Goal: Communication & Community: Answer question/provide support

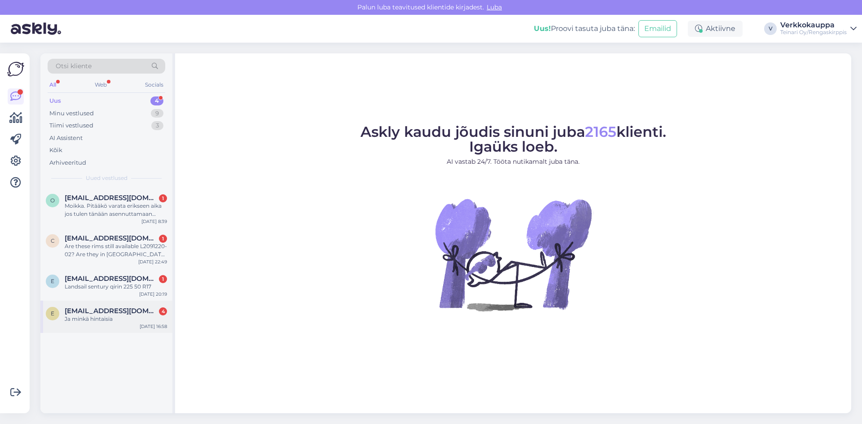
click at [115, 311] on span "[EMAIL_ADDRESS][DOMAIN_NAME]" at bounding box center [111, 311] width 93 height 8
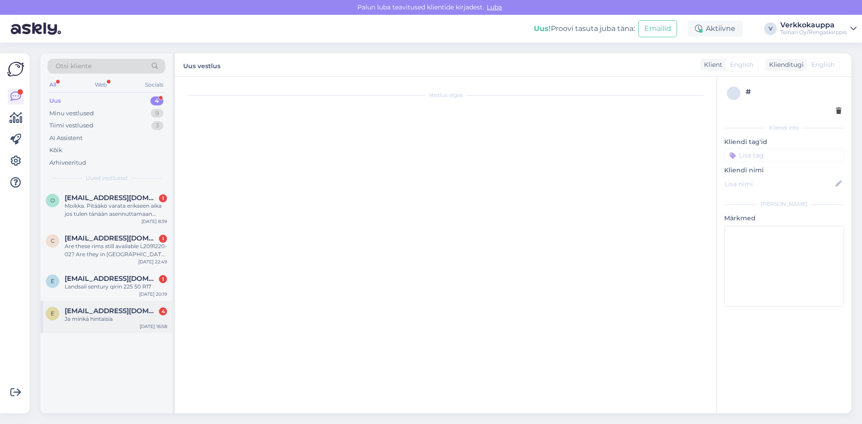
click at [114, 314] on span "[EMAIL_ADDRESS][DOMAIN_NAME]" at bounding box center [111, 311] width 93 height 8
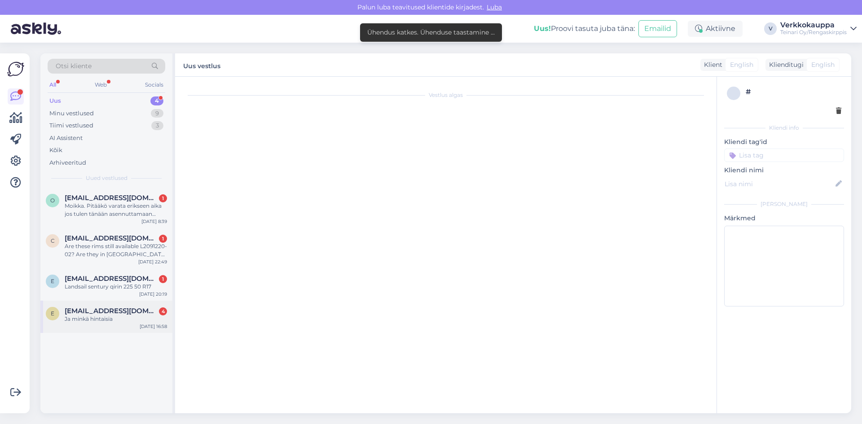
click at [116, 311] on span "[EMAIL_ADDRESS][DOMAIN_NAME]" at bounding box center [111, 311] width 93 height 8
click at [99, 312] on span "[EMAIL_ADDRESS][DOMAIN_NAME]" at bounding box center [111, 311] width 93 height 8
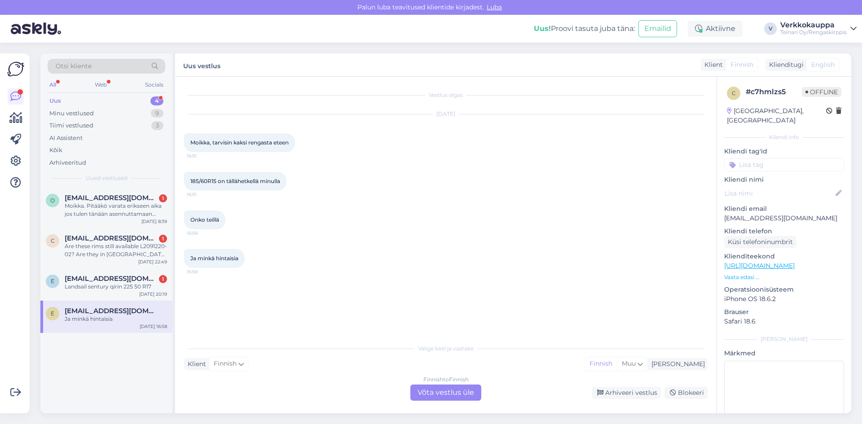
click at [446, 394] on div "Finnish to Finnish Võta vestlus üle" at bounding box center [445, 393] width 71 height 16
click at [421, 394] on div "Finnish to Finnish Võta vestlus üle" at bounding box center [445, 393] width 71 height 16
click at [473, 392] on div "Finnish to Finnish Võta vestlus üle" at bounding box center [445, 393] width 71 height 16
click at [465, 395] on div "Finnish to Finnish Võta vestlus üle" at bounding box center [445, 393] width 71 height 16
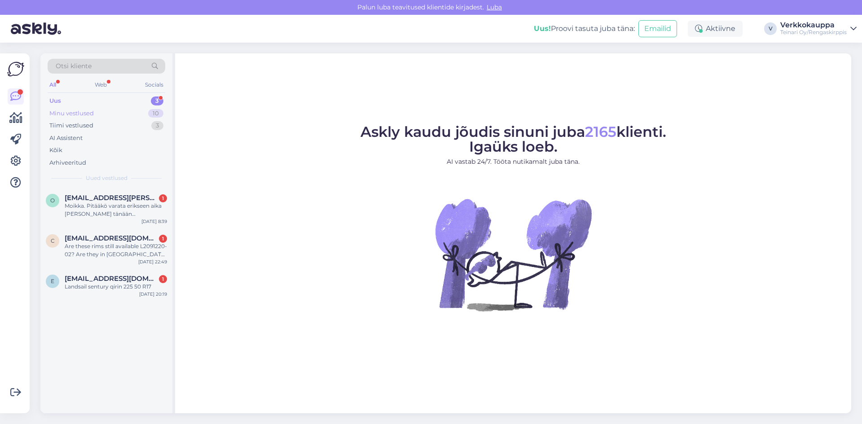
click at [78, 115] on div "Minu vestlused" at bounding box center [71, 113] width 44 height 9
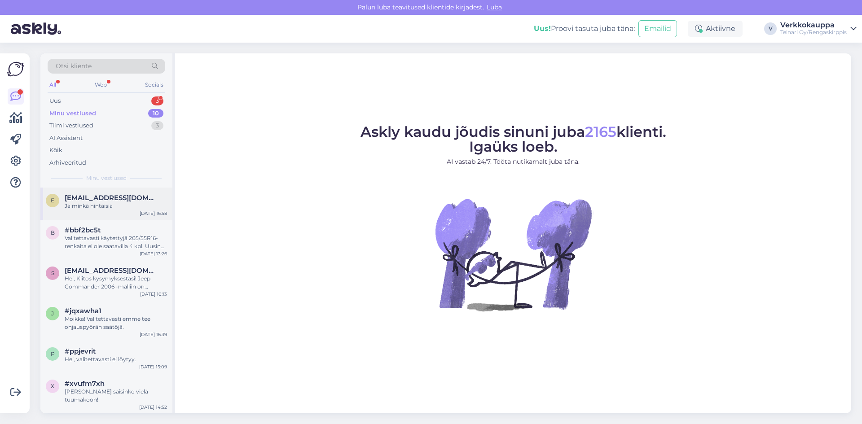
click at [131, 211] on div "e elisa.jussikainen@gmail.com Ja minkä hintaisia Sep 16 16:58" at bounding box center [106, 204] width 132 height 32
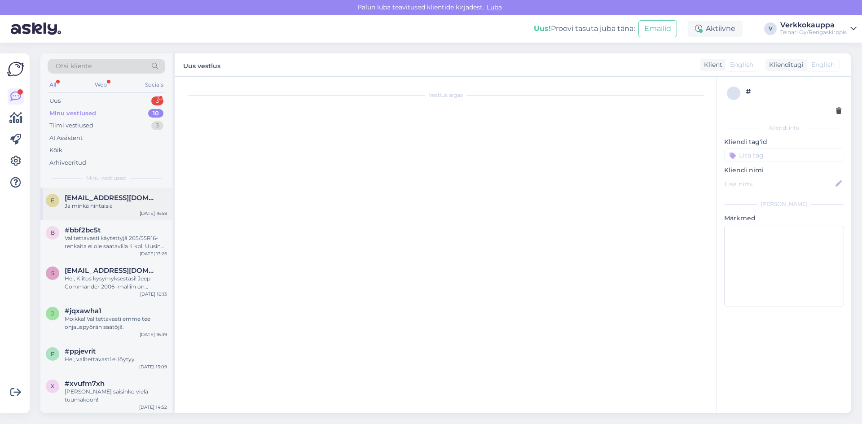
click at [105, 209] on div "Ja minkä hintaisia" at bounding box center [116, 206] width 102 height 8
click at [106, 201] on span "[EMAIL_ADDRESS][DOMAIN_NAME]" at bounding box center [111, 198] width 93 height 8
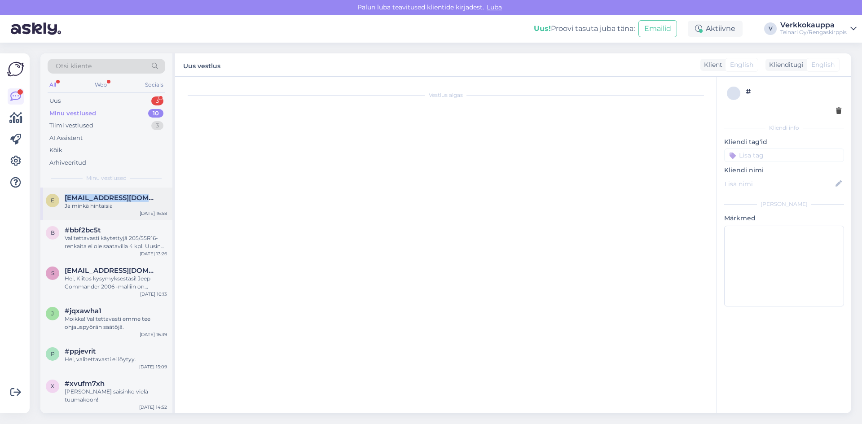
click at [106, 199] on span "[EMAIL_ADDRESS][DOMAIN_NAME]" at bounding box center [111, 198] width 93 height 8
click at [93, 100] on div "Uus 3" at bounding box center [107, 101] width 118 height 13
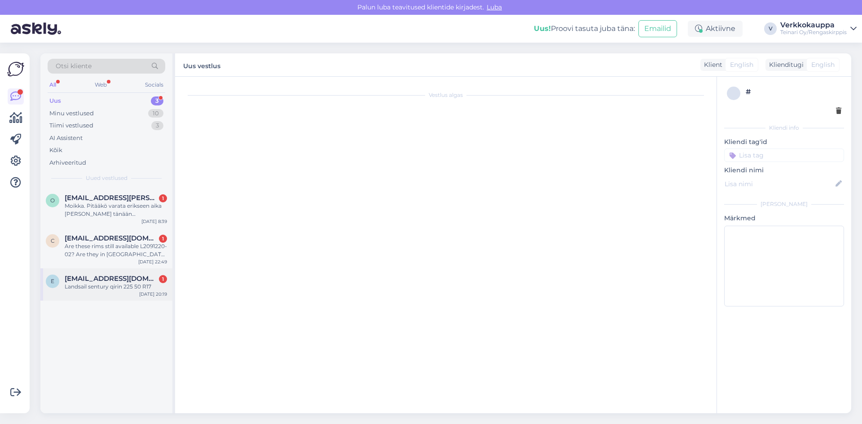
click at [123, 277] on span "[EMAIL_ADDRESS][DOMAIN_NAME]" at bounding box center [111, 279] width 93 height 8
click at [127, 287] on div "Landsail sentury qirin 225 50 R17" at bounding box center [116, 287] width 102 height 8
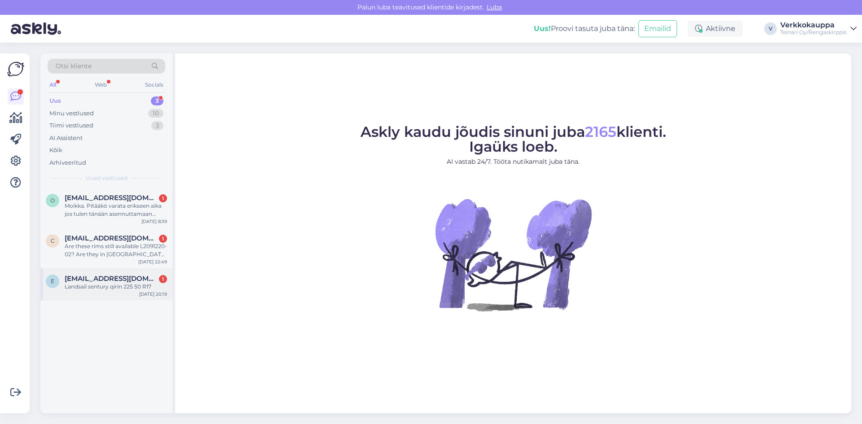
click at [106, 292] on div "E Elephant252@yahoo.com 1 Landsail sentury qirin 225 50 R17 Sep 16 20:19" at bounding box center [106, 284] width 132 height 32
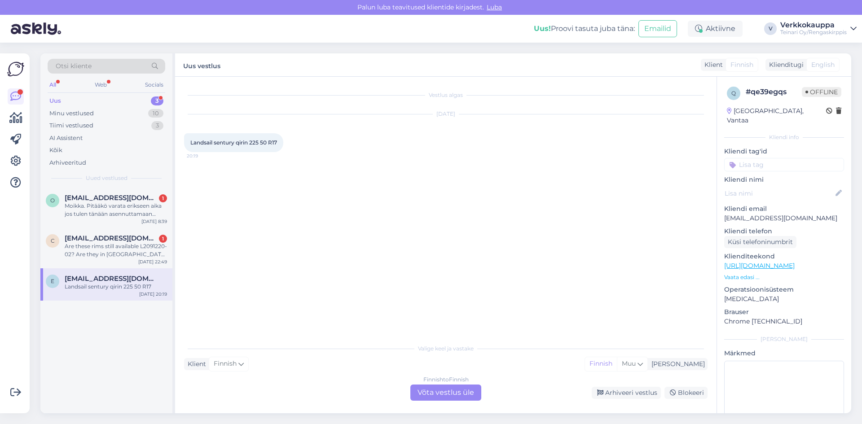
click at [733, 273] on p "Vaata edasi ..." at bounding box center [784, 277] width 120 height 8
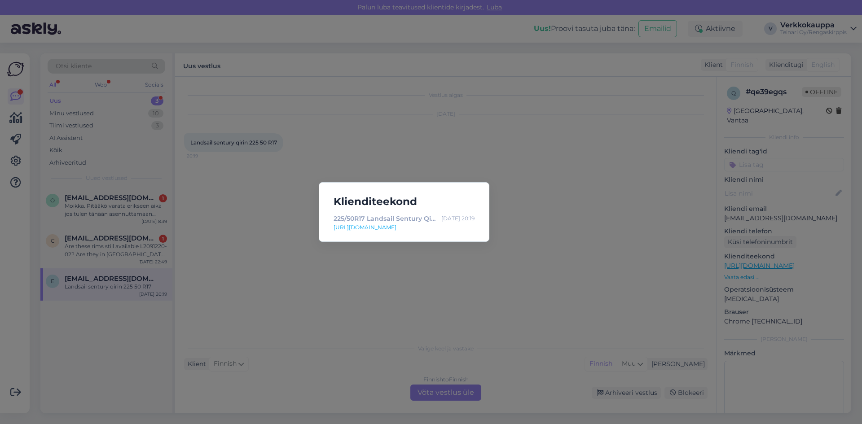
click at [441, 228] on link "https://rengaskirppis.fi/product/225-50r17-landsail-sentury-qirin-990-98w-kesa-…" at bounding box center [403, 227] width 141 height 8
click at [378, 296] on div "Klienditeekond 225/50R17 Landsail Sentury Qirin 990 98W summer 6.5mm / 10V1A - …" at bounding box center [431, 212] width 862 height 424
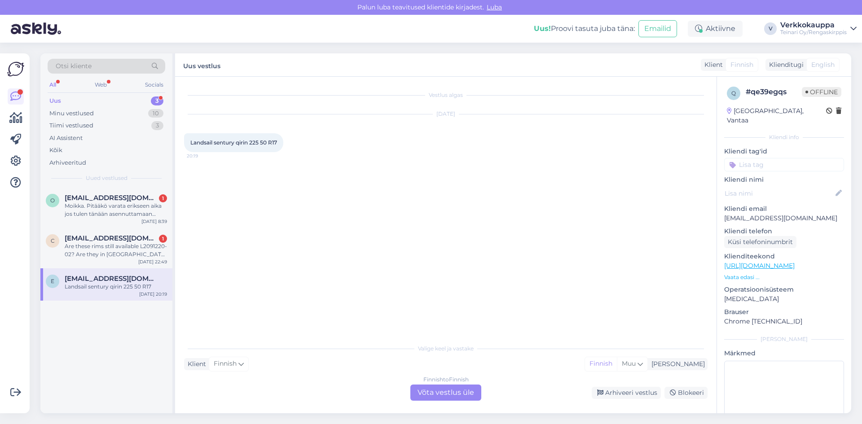
click at [473, 392] on div "Finnish to Finnish Võta vestlus üle" at bounding box center [445, 393] width 71 height 16
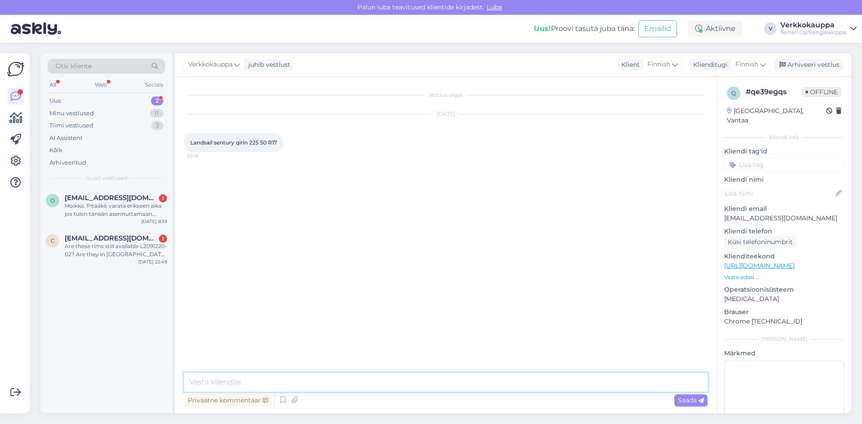
click at [348, 379] on textarea at bounding box center [445, 382] width 523 height 19
click at [247, 379] on textarea "Hei yseistä renkasta" at bounding box center [445, 382] width 523 height 19
click at [265, 382] on textarea "Hei yseistä rengasta" at bounding box center [445, 382] width 523 height 19
click at [346, 382] on textarea "Hei yseistä rengasta ei ole saatavilla tällää htkellä." at bounding box center [445, 382] width 523 height 19
click at [386, 382] on textarea "Hei yseistä rengasta ei ole saatavilla tällää hetkellä." at bounding box center [445, 382] width 523 height 19
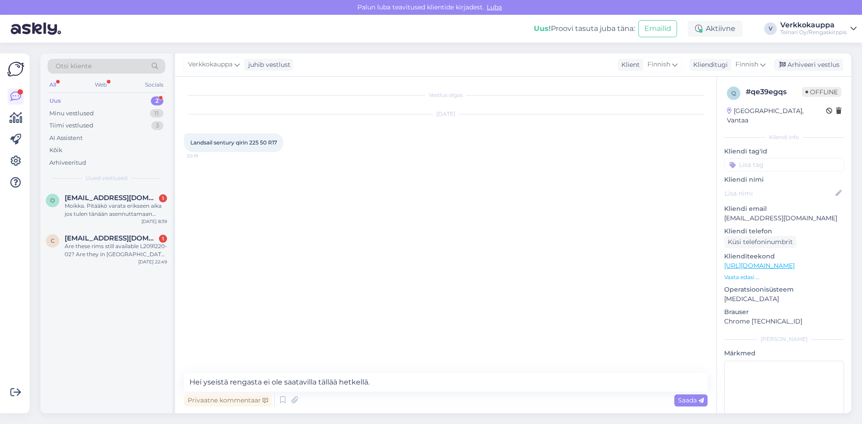
click at [781, 262] on link "https://rengaskirppis.fi/product/225-50r17-landsail-sentury-qirin-990-98w-kesa-…" at bounding box center [759, 266] width 70 height 8
click at [387, 381] on textarea "Hei yseistä rengasta ei ole saatavilla tällää hetkellä." at bounding box center [445, 382] width 523 height 19
paste textarea "225/50R17 LingLong Sport Master 98Y kesä 4-5mm"
click at [422, 383] on textarea "Hei yseistä rengasta ei ole saatavilla tällää hetkellä. Saatavilla olisi 225/50…" at bounding box center [445, 382] width 523 height 19
click at [667, 382] on textarea "Hei yseistä rengasta ei ole saatavilla tällää hetkellä. Saatavilla olisi vaihto…" at bounding box center [445, 382] width 523 height 19
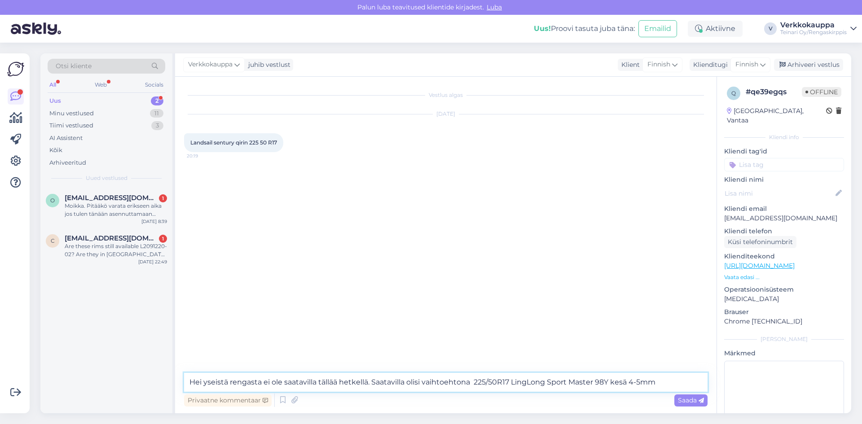
paste textarea "60,00€/kpl"
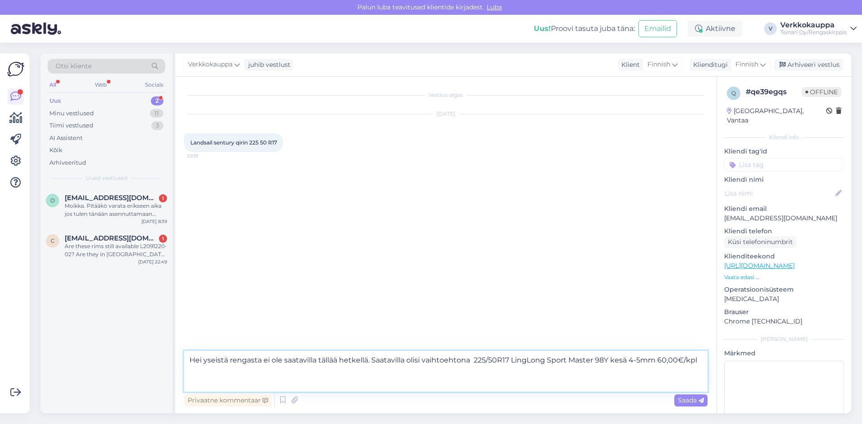
paste textarea "https://rengaskirppis.fi/product/225-50r17-linglong-sport-master-98y-kesa-4-5mm…"
type textarea "Hei yseistä rengasta ei ole saatavilla tällää hetkellä. Saatavilla olisi vaihto…"
click at [687, 402] on span "Saada" at bounding box center [691, 400] width 26 height 8
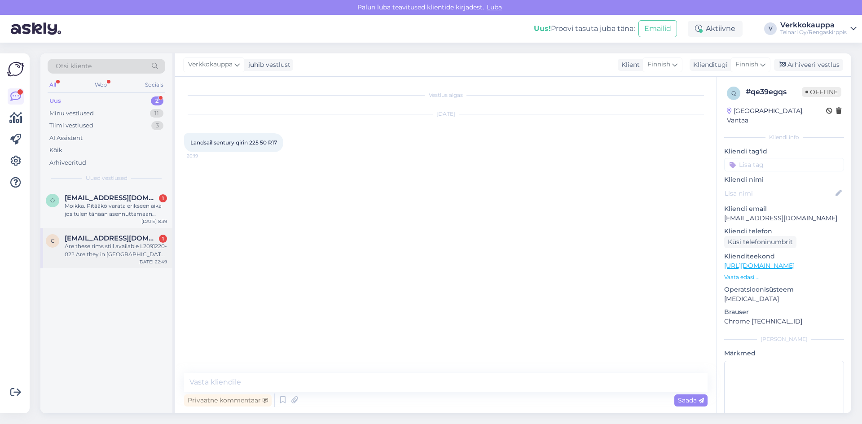
click at [101, 258] on div "Are these rims still available L2091220-02? Are they in Espoo or Vantaa?" at bounding box center [116, 250] width 102 height 16
click at [115, 258] on div "Are these rims still available L2091220-02? Are they in Espoo or Vantaa?" at bounding box center [116, 250] width 102 height 16
click at [107, 242] on div "Are these rims still available L2091220-02? Are they in Espoo or Vantaa?" at bounding box center [116, 250] width 102 height 16
click at [235, 243] on div "Vestlus algas" at bounding box center [449, 247] width 531 height 323
drag, startPoint x: 287, startPoint y: 276, endPoint x: 301, endPoint y: 297, distance: 25.5
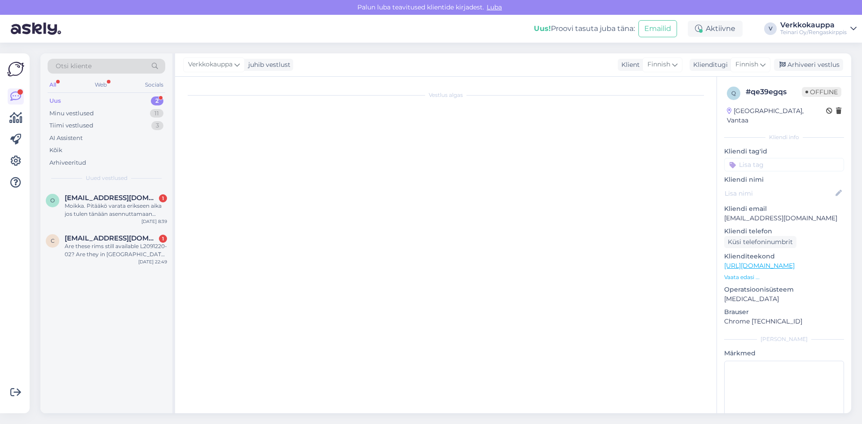
click at [298, 294] on div "Vestlus algas" at bounding box center [449, 247] width 531 height 323
click at [60, 99] on div "Uus" at bounding box center [55, 100] width 12 height 9
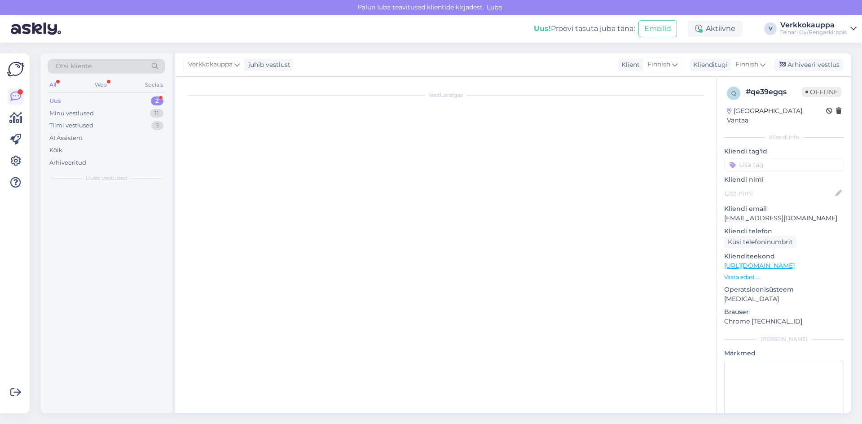
click at [60, 99] on div "Uus" at bounding box center [55, 100] width 12 height 9
drag, startPoint x: 60, startPoint y: 99, endPoint x: 79, endPoint y: 169, distance: 72.6
click at [60, 101] on div "Uus" at bounding box center [55, 100] width 12 height 9
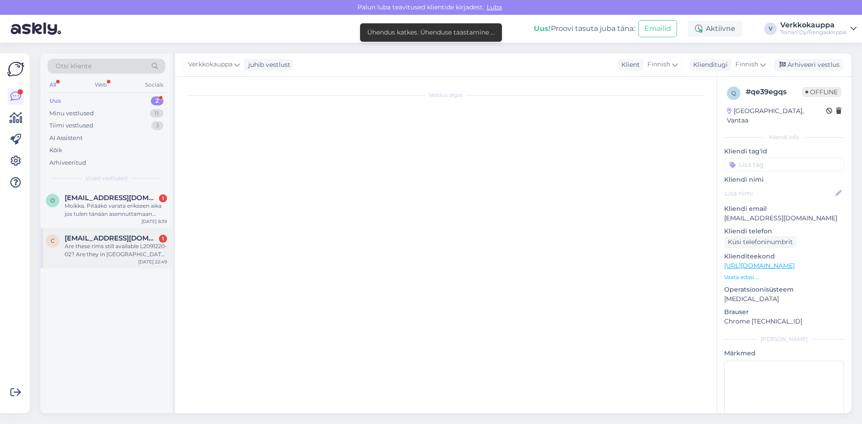
click at [108, 249] on div "Are these rims still available L2091220-02? Are they in Espoo or Vantaa?" at bounding box center [116, 250] width 102 height 16
click at [128, 245] on div "Are these rims still available L2091220-02? Are they in Espoo or Vantaa?" at bounding box center [116, 250] width 102 height 16
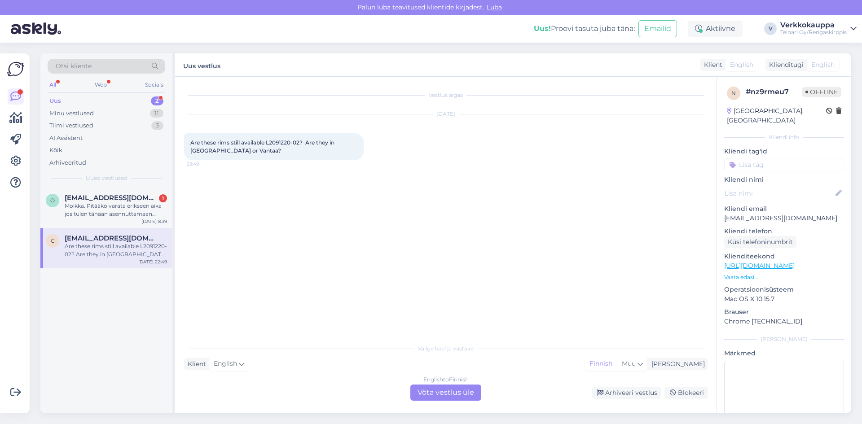
click at [426, 391] on div "English to Finnish Võta vestlus üle" at bounding box center [445, 393] width 71 height 16
click at [444, 396] on div "English to Finnish Võta vestlus üle" at bounding box center [445, 393] width 71 height 16
click at [472, 396] on div "English to Finnish Võta vestlus üle" at bounding box center [445, 393] width 71 height 16
click at [319, 232] on div "Vestlus algas Sep 16 2025 Are these rims still available L2091220-02? Are they …" at bounding box center [449, 208] width 531 height 245
drag, startPoint x: 267, startPoint y: 142, endPoint x: 302, endPoint y: 140, distance: 35.0
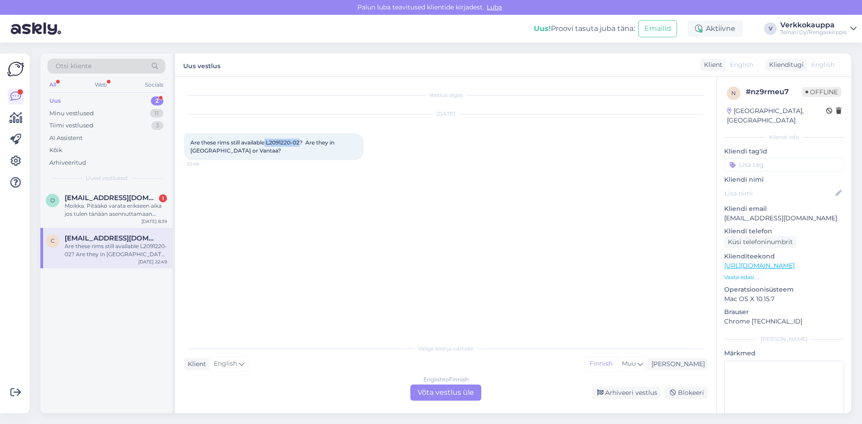
click at [302, 140] on span "Are these rims still available L2091220-02? Are they in Espoo or Vantaa?" at bounding box center [262, 146] width 145 height 15
copy span "L2091220-02"
click at [451, 394] on div "English to Finnish Võta vestlus üle" at bounding box center [445, 393] width 71 height 16
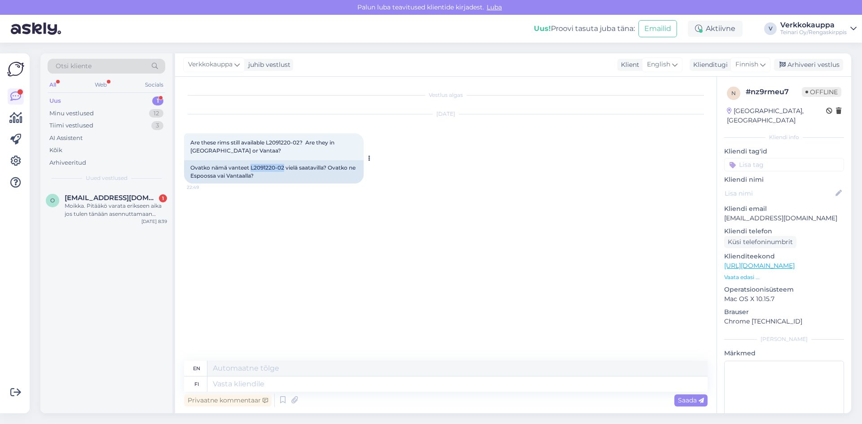
drag, startPoint x: 250, startPoint y: 166, endPoint x: 285, endPoint y: 167, distance: 34.6
click at [285, 167] on div "Ovatko nämä vanteet L2091220-02 vielä saatavilla? Ovatko ne Espoossa vai Vantaa…" at bounding box center [273, 171] width 179 height 23
copy div "L2091220-02"
click at [253, 377] on textarea at bounding box center [457, 383] width 500 height 15
type textarea "Hei"
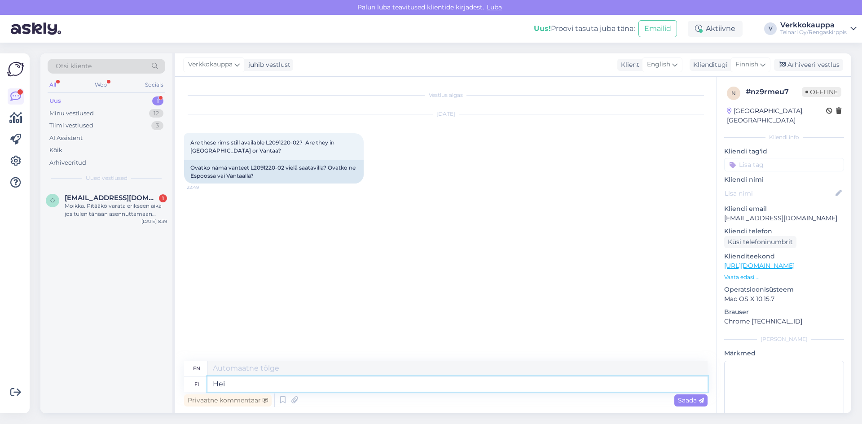
type textarea "Hello"
type textarea "Hei on"
type textarea "Hello there"
type textarea "Hei on saatavilla j"
type textarea "Hello is available"
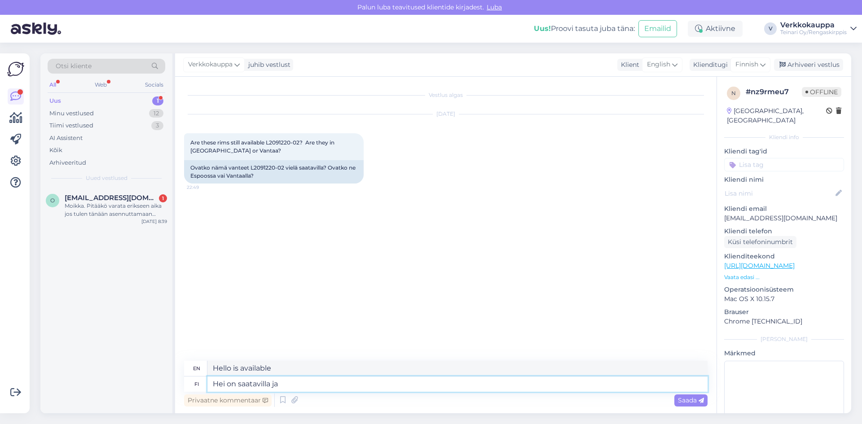
type textarea "Hei on saatavilla ja l"
type textarea "Hello is available and"
type textarea "Hei on saatavilla ja löytyy"
type textarea "Hey, it's available and can be found."
type textarea "Hei on saatavilla ja löytyy Espoosta"
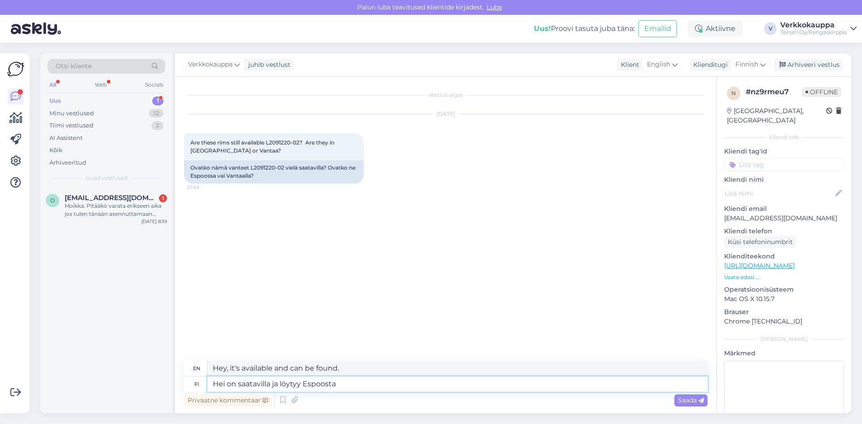
type textarea "Hey is available and can be found in Espoo"
type textarea "Hei on saatavilla ja löytyy Espoosta"
click at [678, 401] on span "Saada" at bounding box center [691, 400] width 26 height 8
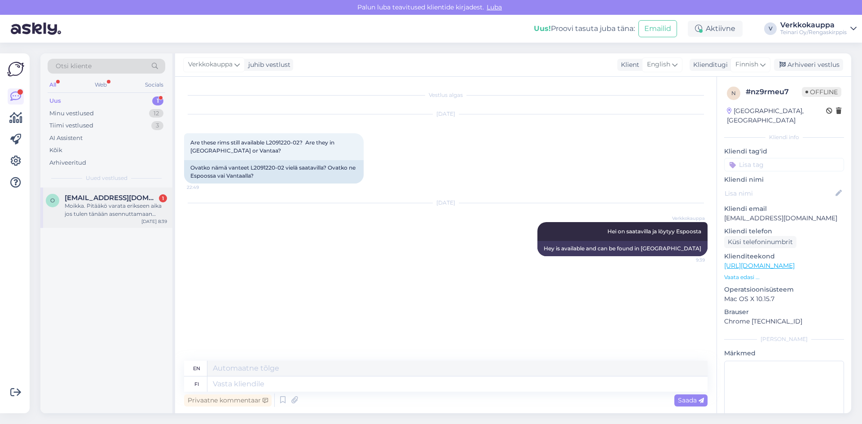
click at [80, 210] on div "Moikka. Pitääkö varata erikseen aika jos tulen tänään asennuttamaan kahteen van…" at bounding box center [116, 210] width 102 height 16
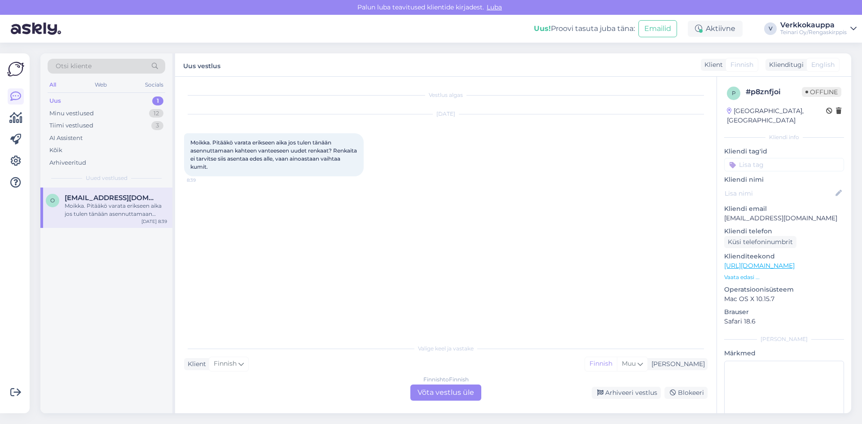
click at [440, 395] on div "Finnish to Finnish Võta vestlus üle" at bounding box center [445, 393] width 71 height 16
click at [439, 391] on div "Finnish to Finnish Võta vestlus üle" at bounding box center [445, 393] width 71 height 16
click at [457, 394] on div "Finnish to Finnish Võta vestlus üle" at bounding box center [445, 393] width 71 height 16
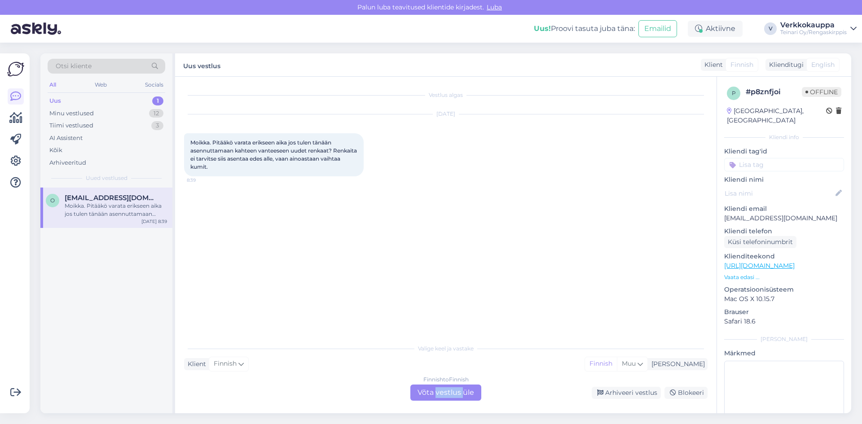
click at [457, 394] on div "Finnish to Finnish Võta vestlus üle" at bounding box center [445, 393] width 71 height 16
click at [248, 371] on div "Finnish" at bounding box center [229, 364] width 40 height 14
click at [431, 389] on div "Finnish to Finnish Võta vestlus üle" at bounding box center [445, 393] width 71 height 16
click at [432, 394] on div "Finnish to Finnish Võta vestlus üle" at bounding box center [445, 393] width 71 height 16
click at [432, 396] on div "Finnish to Finnish Võta vestlus üle" at bounding box center [445, 393] width 71 height 16
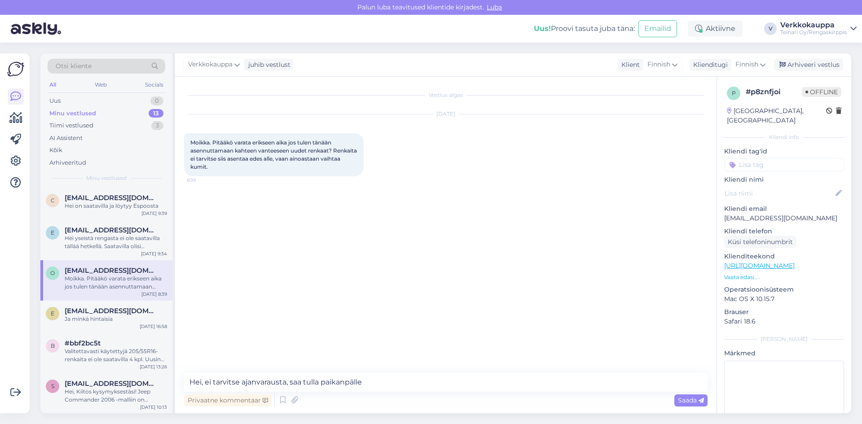
type textarea "Hei, ei tarvitse ajanvarausta, saa tulla paikanpälle"
drag, startPoint x: 335, startPoint y: 384, endPoint x: 324, endPoint y: 246, distance: 137.8
click at [324, 247] on div "Vestlus algas [DATE] [GEOGRAPHIC_DATA]. Pitääkö varata erikseen aika jos tulen …" at bounding box center [449, 225] width 531 height 279
drag, startPoint x: 190, startPoint y: 381, endPoint x: 375, endPoint y: 389, distance: 185.1
click at [395, 385] on textarea "Hei, ei tarvitse ajanvarausta, saa tulla paikanpälle" at bounding box center [445, 382] width 523 height 19
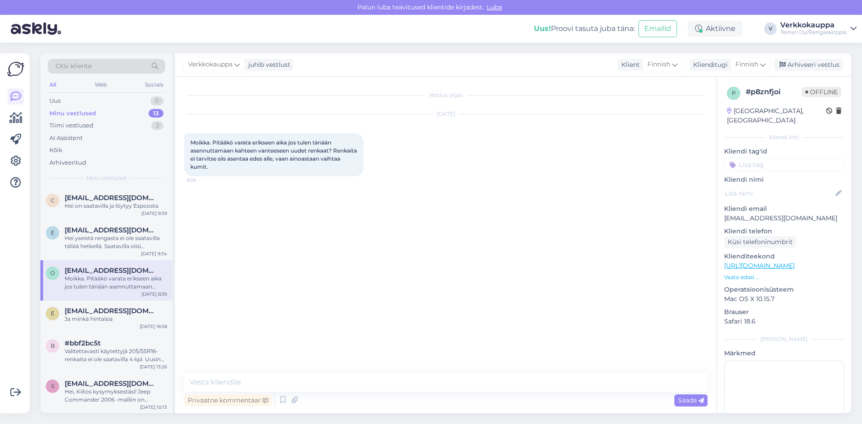
drag, startPoint x: 191, startPoint y: 141, endPoint x: 304, endPoint y: 167, distance: 115.7
click at [304, 167] on div "Moikka. Pitääkö varata erikseen aika jos tulen tänään asennuttamaan kahteen van…" at bounding box center [273, 154] width 179 height 43
copy span "Moikka. Pitääkö varata erikseen aika jos tulen tänään asennuttamaan kahteen van…"
paste textarea "Moikka! 😊 Ei tarvitse varata aikaa, voit tulla suoraan liikkeeseen niin vaihdet…"
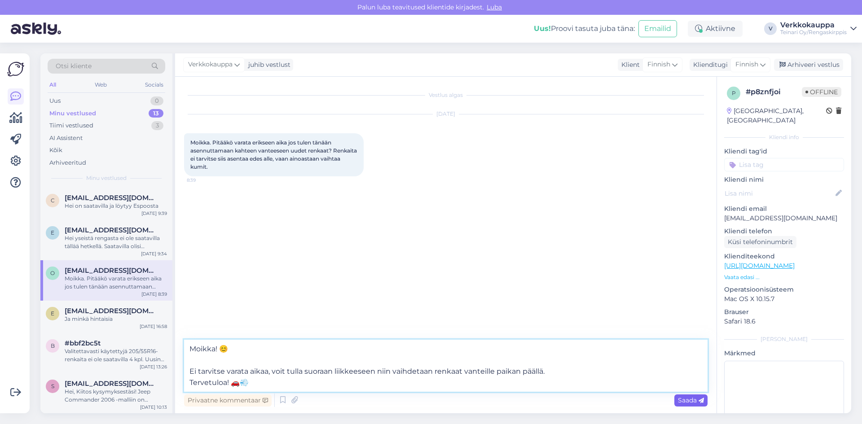
type textarea "Moikka! 😊 Ei tarvitse varata aikaa, voit tulla suoraan liikkeeseen niin vaihdet…"
click at [681, 398] on span "Saada" at bounding box center [691, 400] width 26 height 8
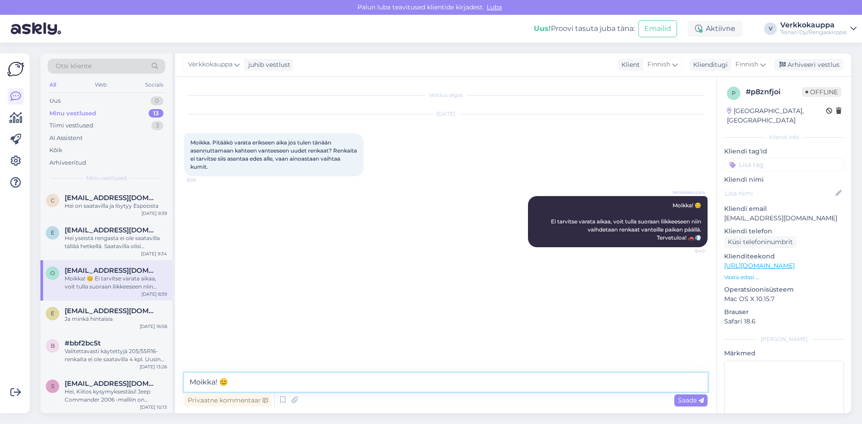
click at [213, 380] on textarea "Moikka! 😊 Ei tarvitse varata aikaa, voit tulla suoraan liikkeeseen niin vaihdet…" at bounding box center [445, 382] width 523 height 19
drag, startPoint x: 214, startPoint y: 377, endPoint x: 378, endPoint y: 262, distance: 200.7
click at [378, 262] on div "Vestlus algas [DATE] [GEOGRAPHIC_DATA]. Pitääkö varata erikseen aika jos tulen …" at bounding box center [449, 225] width 531 height 279
click at [80, 111] on div "Minu vestlused" at bounding box center [72, 113] width 47 height 9
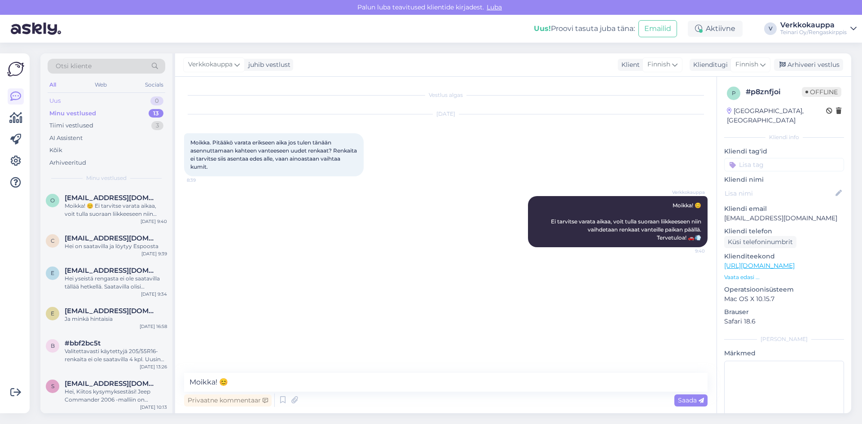
click at [65, 102] on div "Uus 0" at bounding box center [107, 101] width 118 height 13
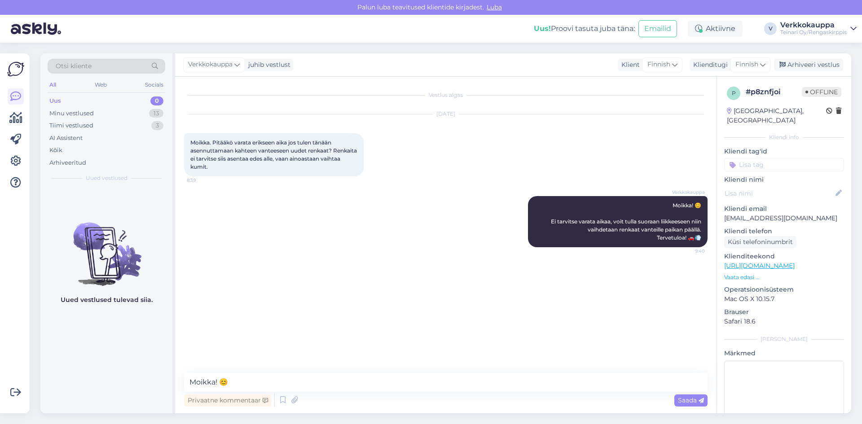
click at [69, 99] on div "Uus 0" at bounding box center [107, 101] width 118 height 13
click at [78, 110] on div "Minu vestlused" at bounding box center [71, 113] width 44 height 9
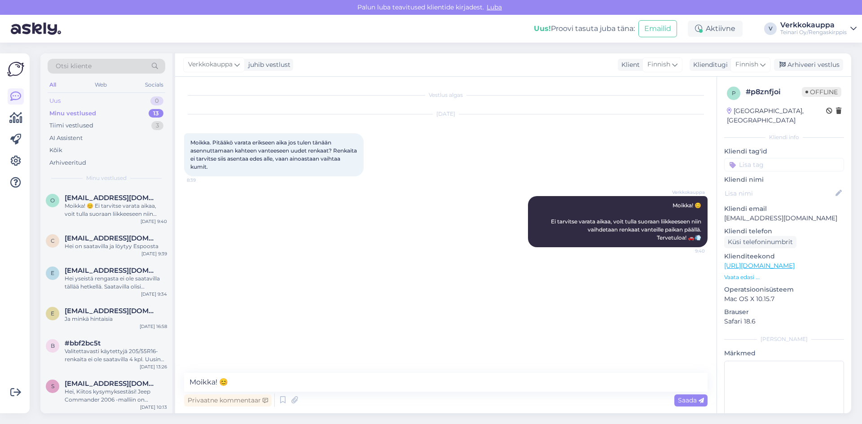
click at [69, 101] on div "Uus 0" at bounding box center [107, 101] width 118 height 13
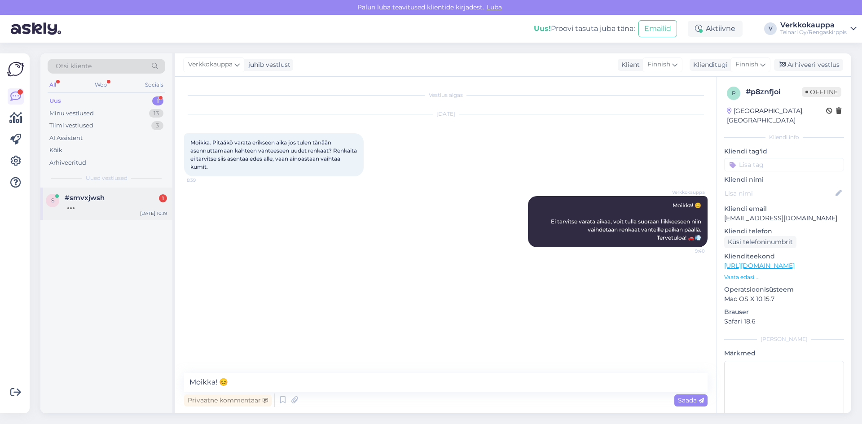
click at [102, 199] on span "#smvxjwsh" at bounding box center [85, 198] width 40 height 8
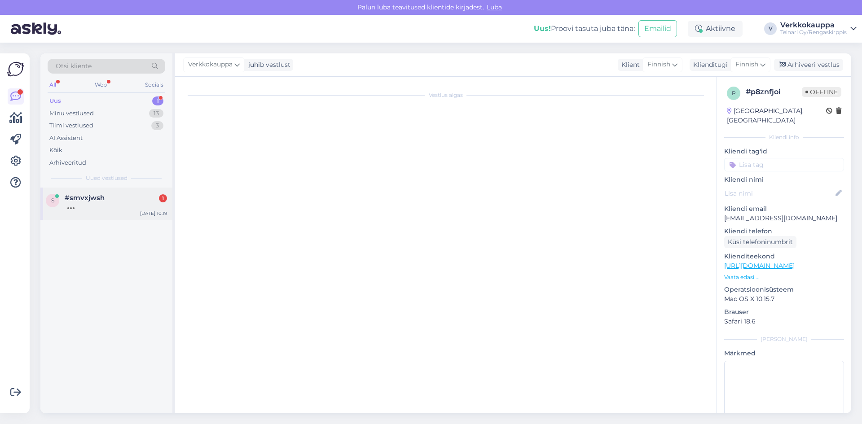
click at [101, 199] on span "#smvxjwsh" at bounding box center [85, 198] width 40 height 8
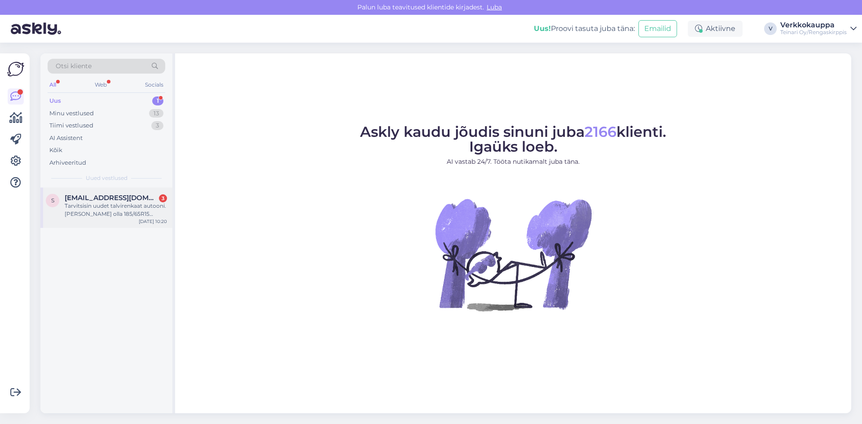
click at [119, 214] on div "Tarvitsisin uudet talvirenkaat autooni. Koko saisi olla 185/65R15 .kauheesti en…" at bounding box center [116, 210] width 102 height 16
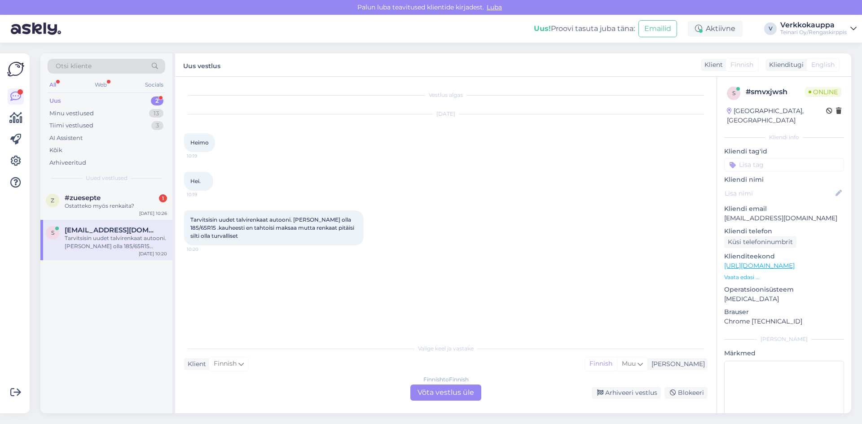
click at [427, 391] on div "Finnish to Finnish Võta vestlus üle" at bounding box center [445, 393] width 71 height 16
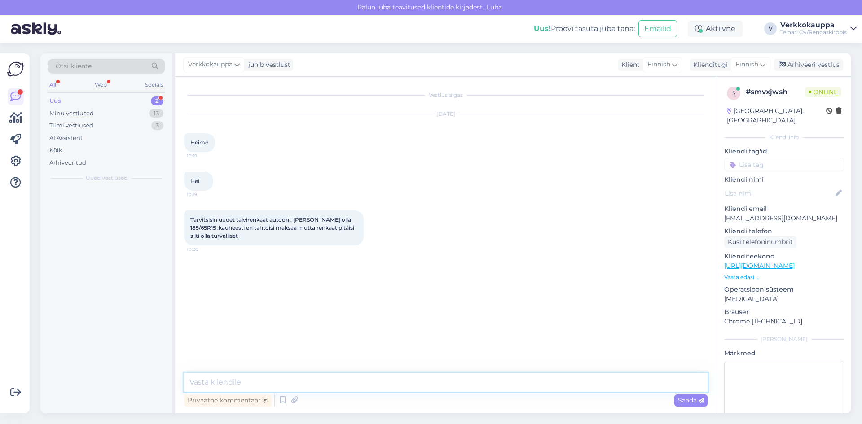
click at [428, 391] on textarea at bounding box center [445, 382] width 523 height 19
click at [284, 379] on textarea at bounding box center [445, 382] width 523 height 19
drag, startPoint x: 189, startPoint y: 217, endPoint x: 246, endPoint y: 242, distance: 62.7
click at [246, 242] on div "Tarvitsisin uudet talvirenkaat autooni. Koko saisi olla 185/65R15 .kauheesti en…" at bounding box center [273, 227] width 179 height 35
copy span "Tarvitsisin uudet talvirenkaat autooni. Koko saisi olla 185/65R15 .kauheesti en…"
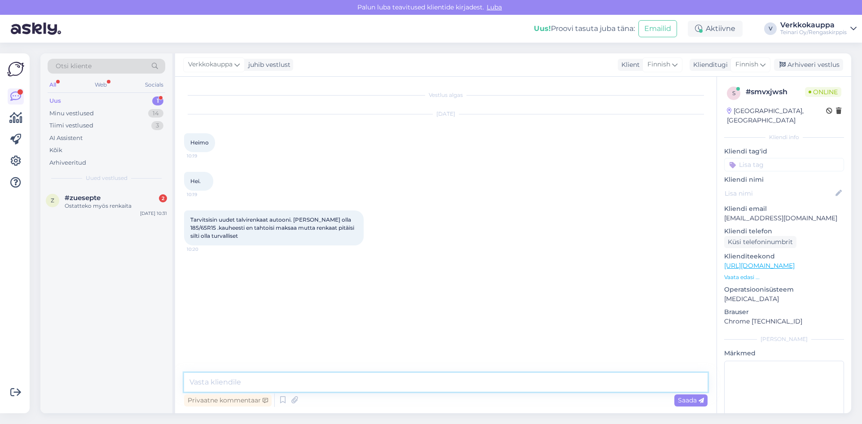
paste textarea "Haluaisitko mieluummin kitka- vai nastarenkaat?"
type textarea "Haluaisitko mieluummin kitka- vai nastarenkaat?"
click at [684, 402] on span "Saada" at bounding box center [691, 400] width 26 height 8
click at [81, 209] on div "Ostatteko myös renkaita" at bounding box center [116, 206] width 102 height 8
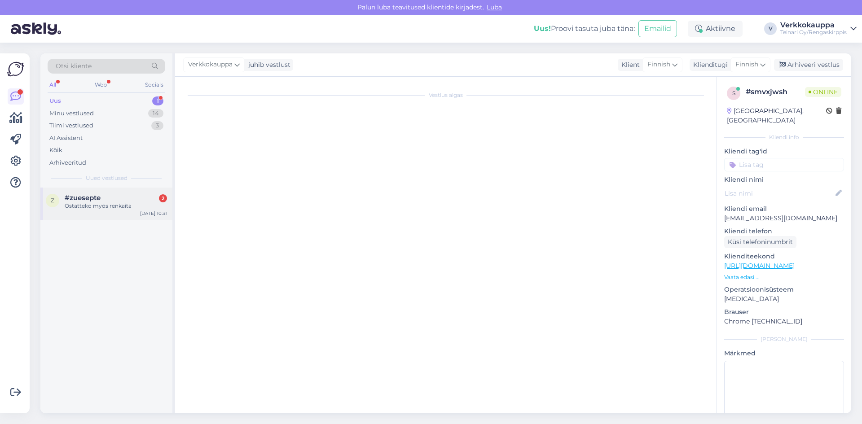
click at [84, 207] on div "Ostatteko myös renkaita" at bounding box center [116, 206] width 102 height 8
click at [123, 197] on div "#zuesepte 2" at bounding box center [116, 198] width 102 height 8
click at [161, 101] on div "1" at bounding box center [157, 100] width 11 height 9
click at [90, 113] on div "Minu vestlused" at bounding box center [71, 113] width 44 height 9
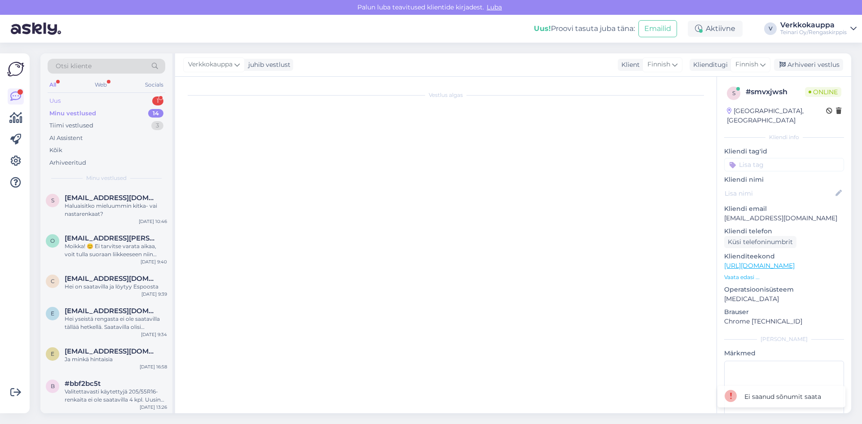
click at [66, 100] on div "Uus 1" at bounding box center [107, 101] width 118 height 13
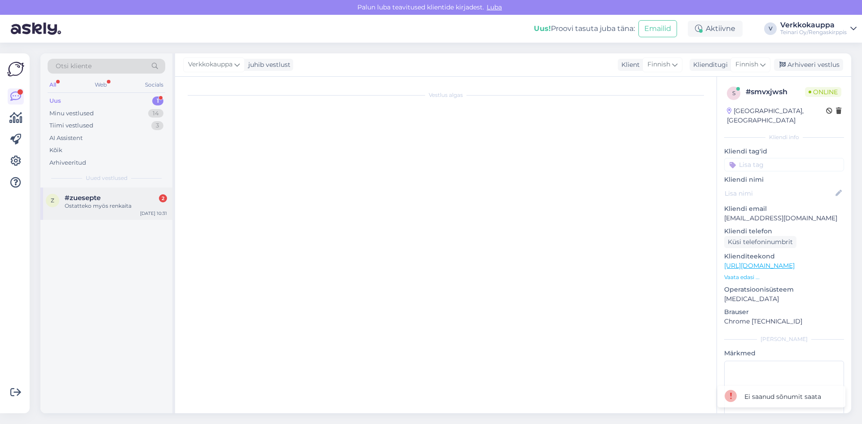
click at [82, 204] on div "Ostatteko myös renkaita" at bounding box center [116, 206] width 102 height 8
click at [126, 203] on div "Ostatteko myös renkaita" at bounding box center [116, 206] width 102 height 8
click at [149, 201] on div "#zuesepte 2" at bounding box center [116, 198] width 102 height 8
click at [166, 199] on div "2" at bounding box center [163, 198] width 8 height 8
click at [97, 202] on div "Ostatteko myös renkaita" at bounding box center [116, 206] width 102 height 8
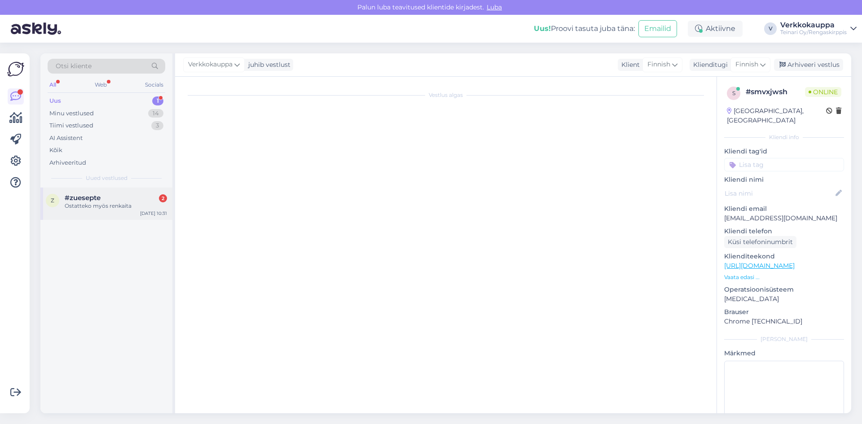
click at [92, 201] on span "#zuesepte" at bounding box center [83, 198] width 36 height 8
click at [92, 206] on div "Ostatteko myös renkaita" at bounding box center [116, 206] width 102 height 8
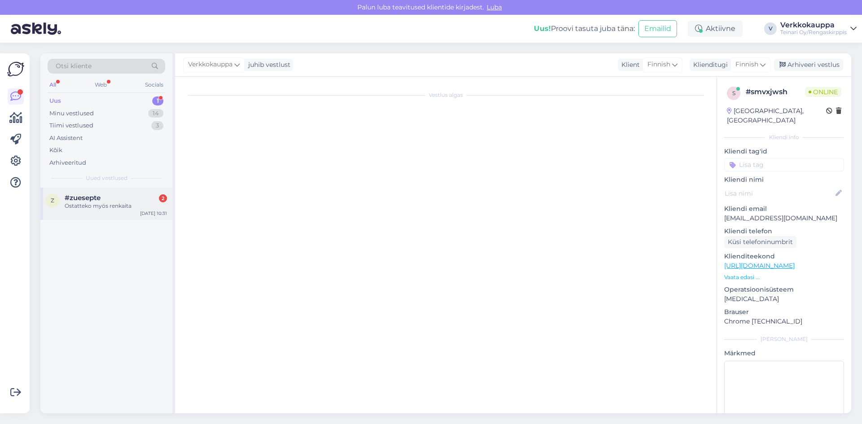
click at [113, 205] on div "Ostatteko myös renkaita" at bounding box center [116, 206] width 102 height 8
click at [74, 195] on span "#zuesepte" at bounding box center [83, 198] width 36 height 8
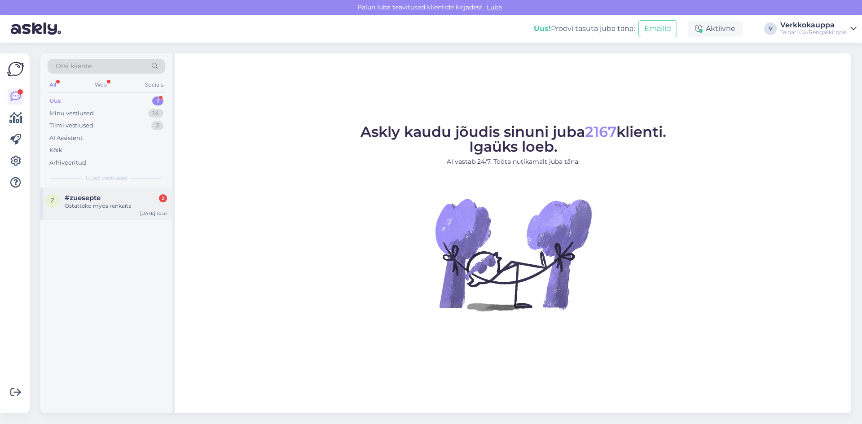
click at [122, 207] on div "Ostatteko myös renkaita" at bounding box center [116, 206] width 102 height 8
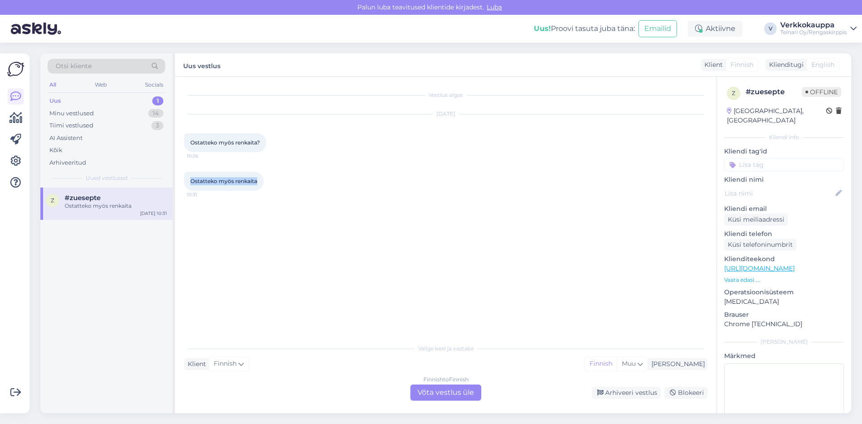
drag, startPoint x: 260, startPoint y: 180, endPoint x: 193, endPoint y: 185, distance: 66.6
click at [189, 188] on div "Ostatteko myös renkaita 10:31" at bounding box center [223, 181] width 79 height 19
copy span "Ostatteko myös renkaita"
click at [422, 394] on div "Finnish to Finnish Võta vestlus üle" at bounding box center [445, 393] width 71 height 16
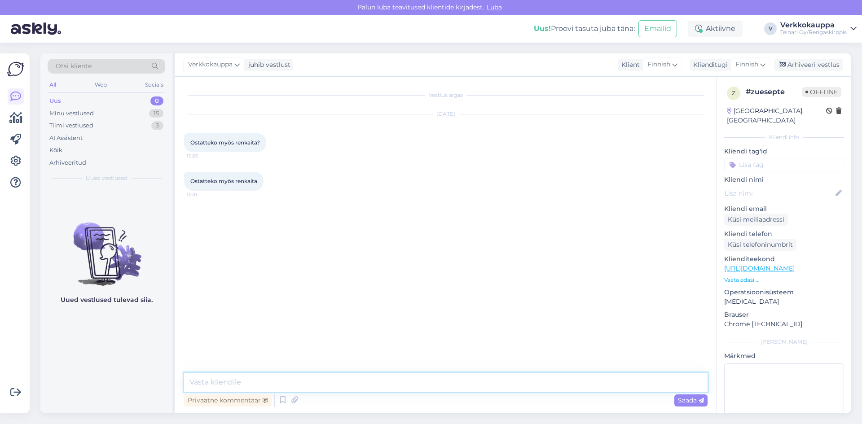
paste textarea "Hei, Kiitos kysymyksestäsi! Ostamme renkaita, mutta ne tulee tuoda Vantaan toim…"
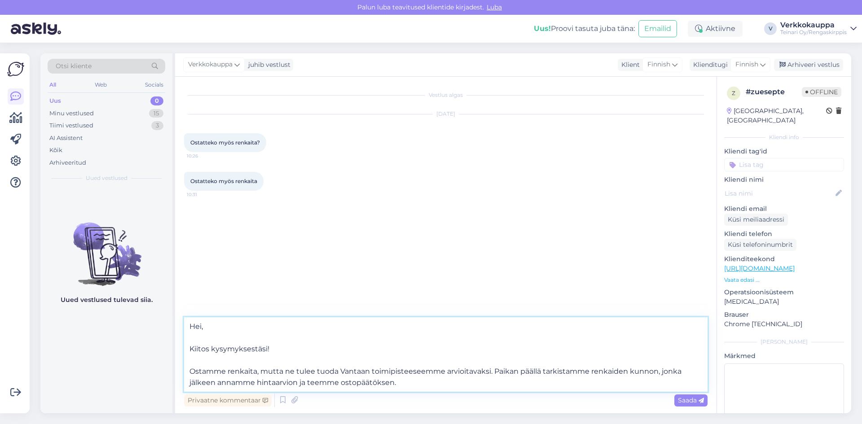
drag, startPoint x: 294, startPoint y: 370, endPoint x: 191, endPoint y: 372, distance: 103.7
click at [191, 372] on textarea "Hei, Kiitos kysymyksestäsi! Ostamme renkaita, mutta ne tulee tuoda Vantaan toim…" at bounding box center [445, 354] width 523 height 74
type textarea "Hei, Kiitos kysymyksestäsi! Renkaat tulee tuoda Vantaan toimipisteeseemme arvio…"
click at [691, 401] on span "Saada" at bounding box center [691, 400] width 26 height 8
